Goal: Information Seeking & Learning: Learn about a topic

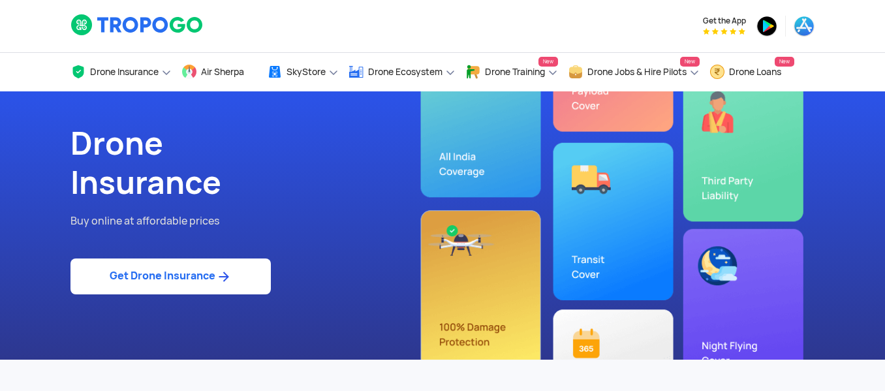
click at [346, 222] on p "Buy online at affordable prices" at bounding box center [252, 221] width 362 height 17
click at [327, 165] on h1 "Drone Insurance" at bounding box center [252, 163] width 362 height 78
click at [134, 27] on img at bounding box center [138, 25] width 134 height 22
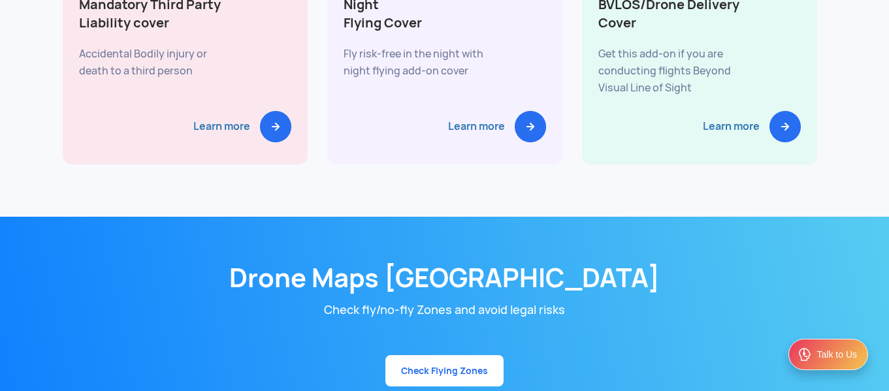
scroll to position [6465, 0]
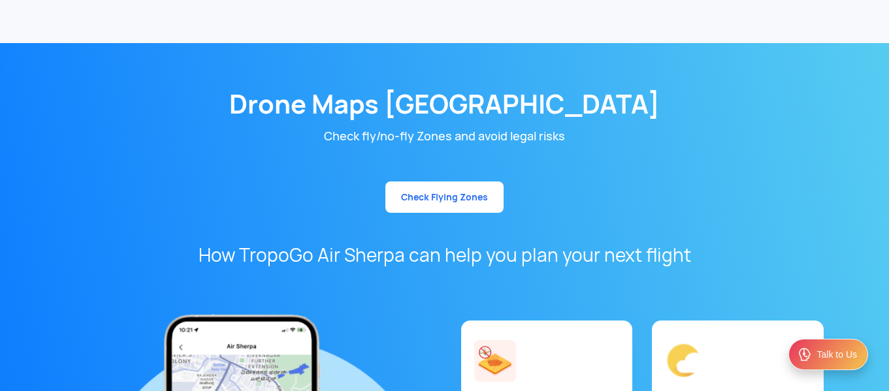
click at [459, 182] on link "Check Flying Zones" at bounding box center [444, 197] width 118 height 31
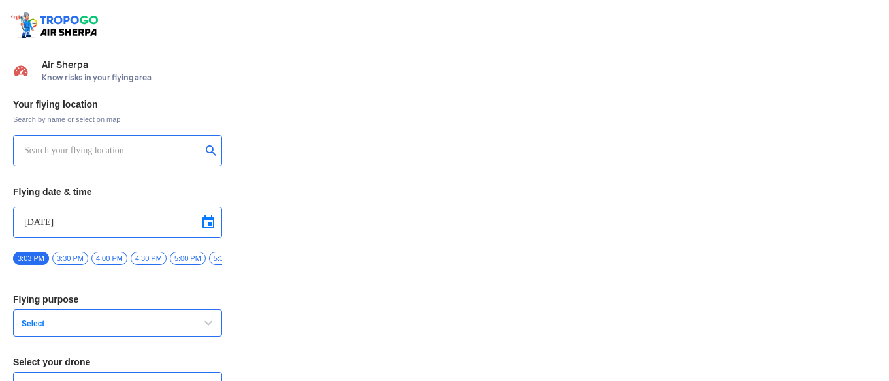
type input "Aquila X2"
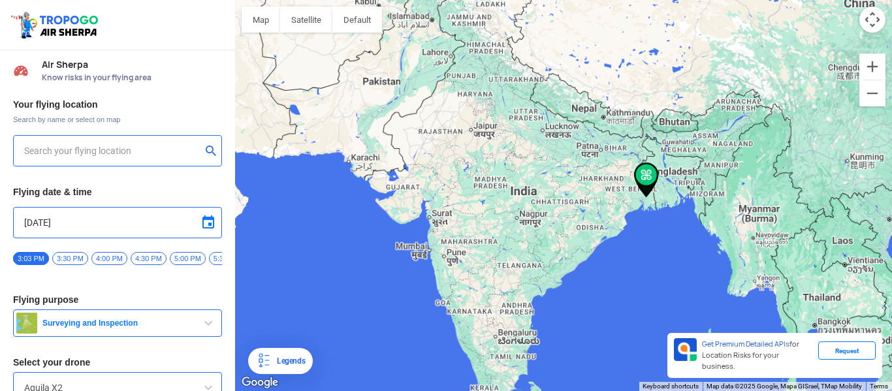
type input "Saha Para, Fartabad, Garia, Rajpur Sonarpur, West Bengal 700084, India"
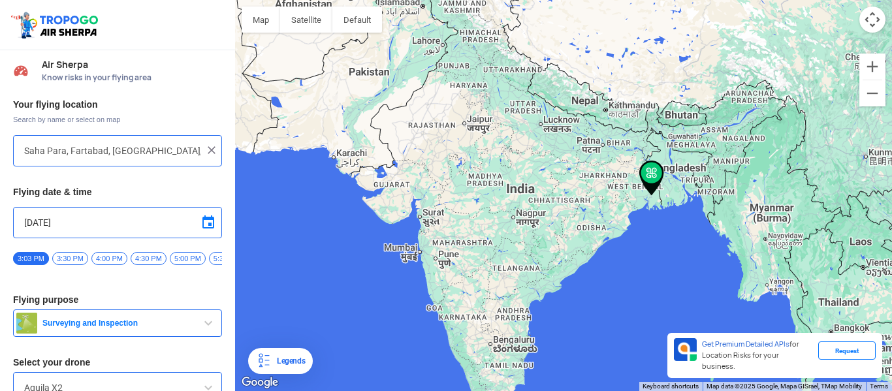
click at [118, 222] on input "10/10/2025" at bounding box center [117, 223] width 187 height 16
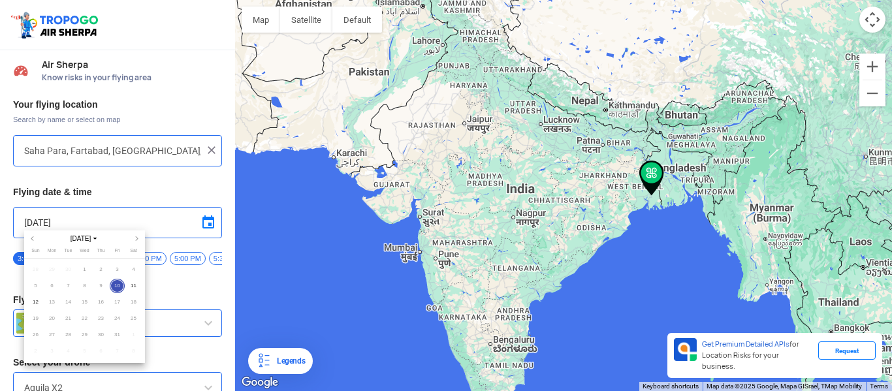
click at [54, 25] on div at bounding box center [446, 195] width 892 height 391
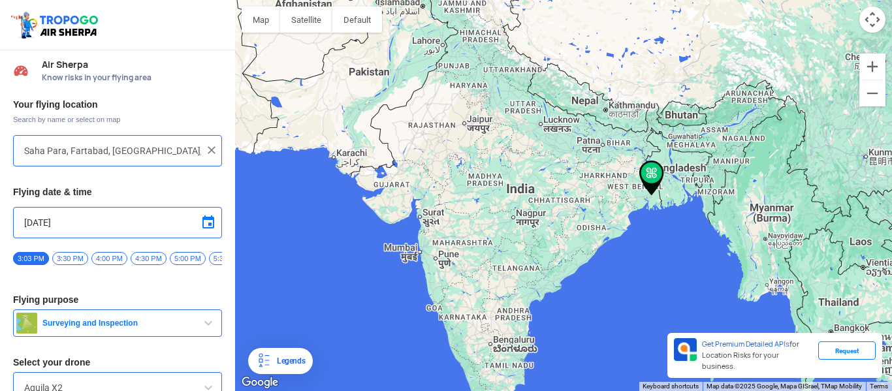
click at [79, 20] on img at bounding box center [56, 25] width 93 height 30
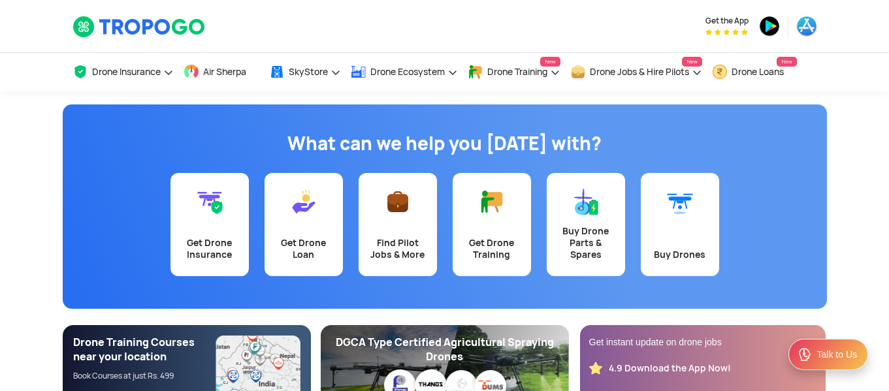
click at [848, 168] on app-banner "What can we help you [DATE] with? Get Drone Insurance Get Drone Loan Find Pilot…" at bounding box center [444, 268] width 889 height 354
